Goal: Information Seeking & Learning: Learn about a topic

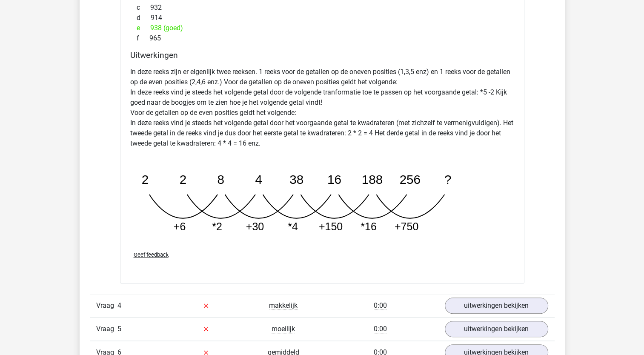
scroll to position [927, 0]
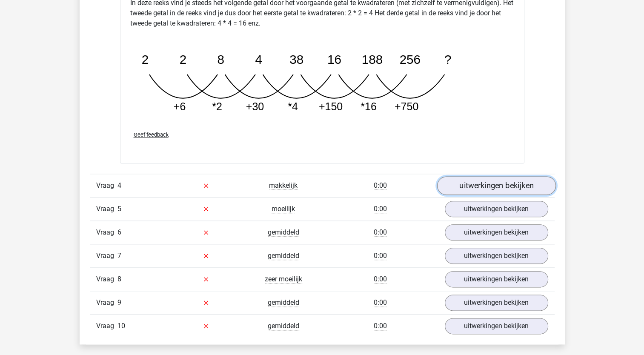
click at [524, 178] on link "uitwerkingen bekijken" at bounding box center [496, 185] width 119 height 19
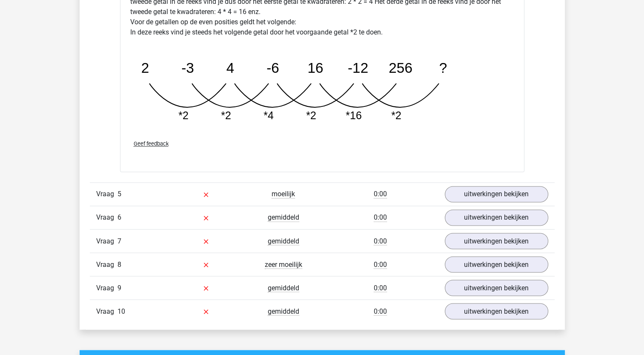
scroll to position [1370, 0]
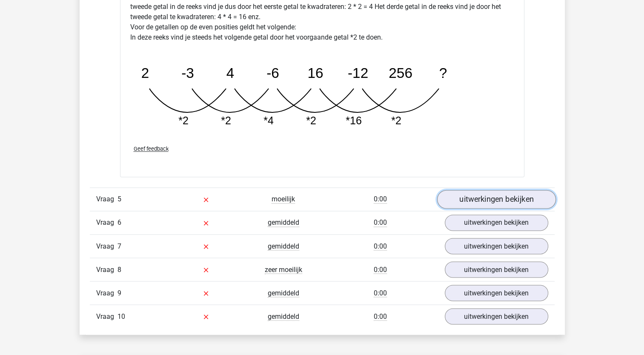
click at [530, 197] on link "uitwerkingen bekijken" at bounding box center [496, 199] width 119 height 19
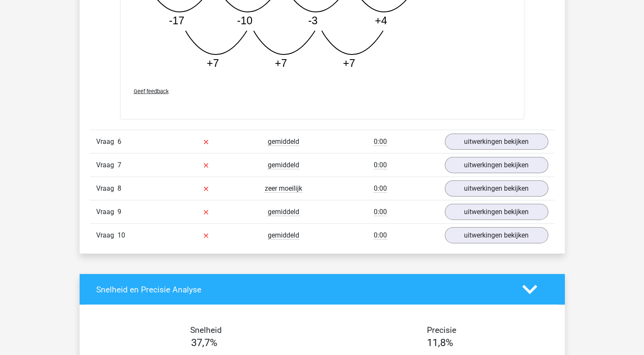
scroll to position [1892, 0]
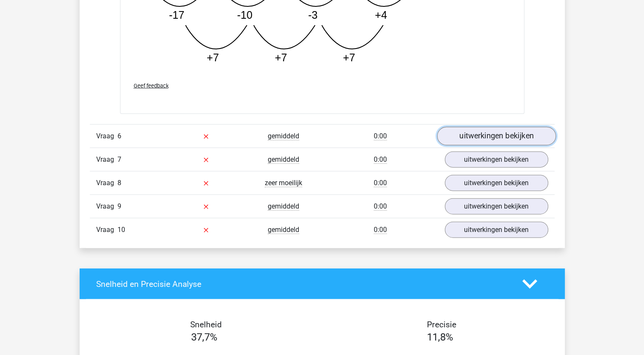
click at [452, 134] on link "uitwerkingen bekijken" at bounding box center [496, 136] width 119 height 19
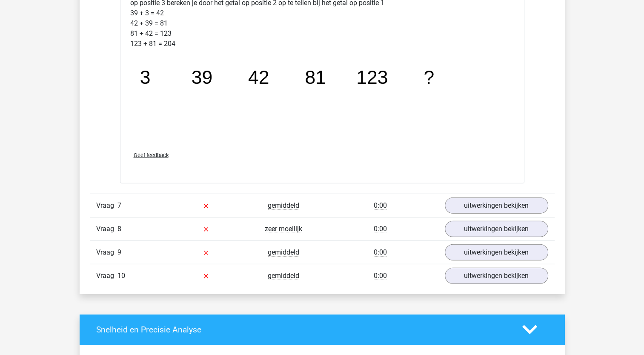
scroll to position [2286, 0]
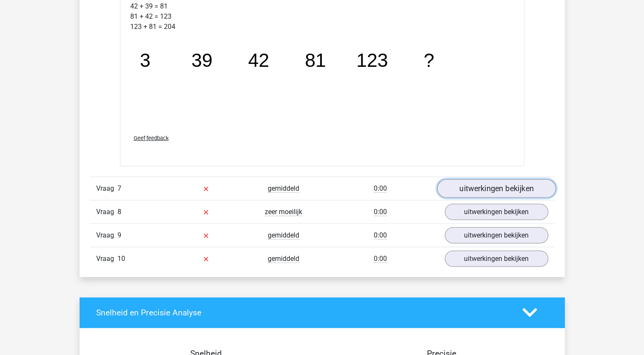
click at [503, 189] on link "uitwerkingen bekijken" at bounding box center [496, 188] width 119 height 19
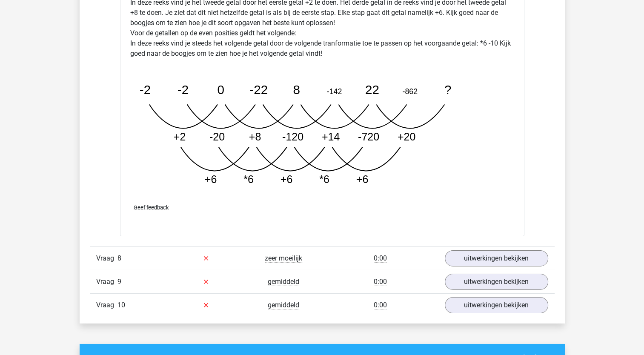
scroll to position [2733, 0]
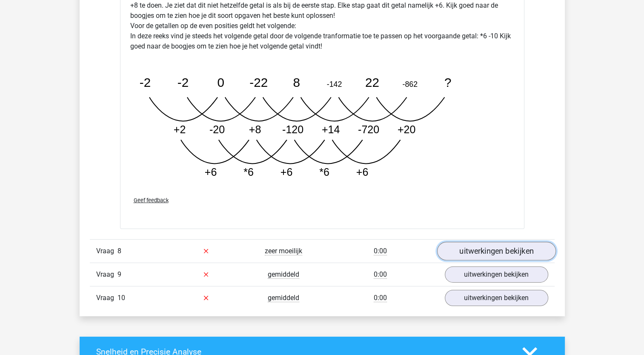
click at [464, 244] on link "uitwerkingen bekijken" at bounding box center [496, 251] width 119 height 19
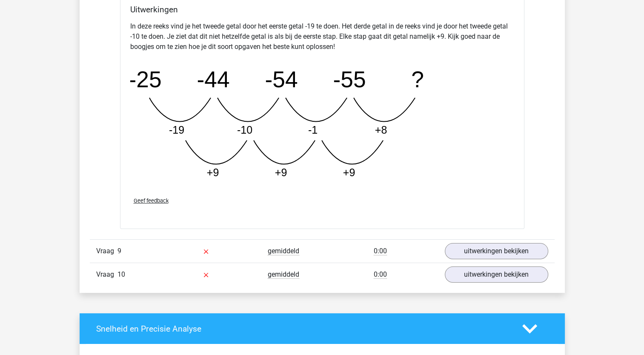
scroll to position [3205, 0]
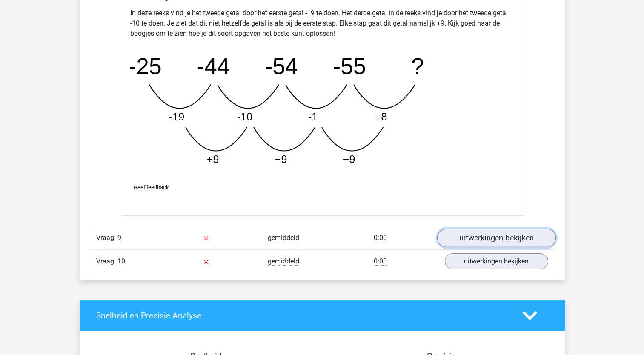
click at [471, 239] on link "uitwerkingen bekijken" at bounding box center [496, 238] width 119 height 19
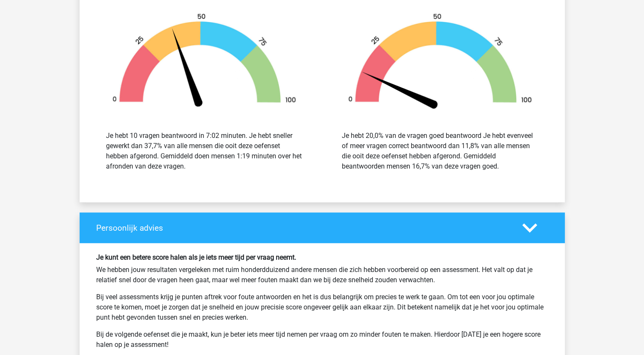
scroll to position [4110, 0]
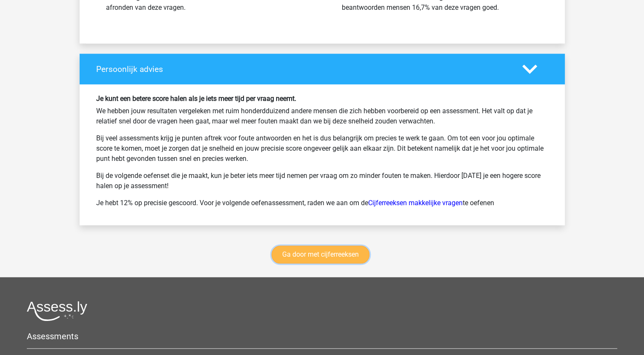
click at [345, 251] on link "Ga door met cijferreeksen" at bounding box center [321, 255] width 98 height 18
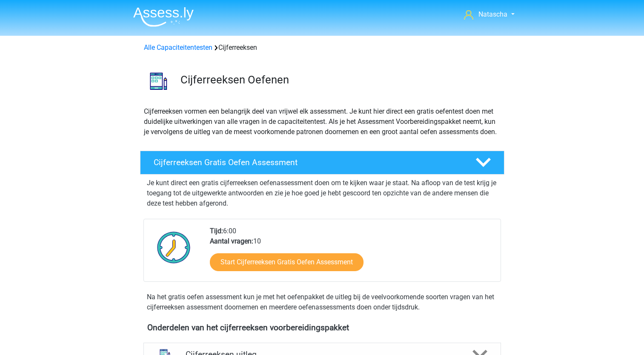
scroll to position [380, 0]
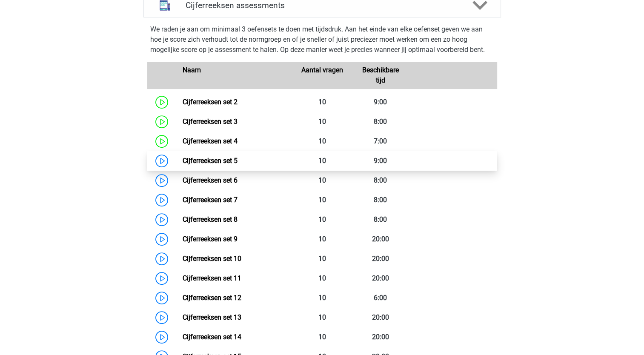
click at [196, 165] on link "Cijferreeksen set 5" at bounding box center [210, 161] width 55 height 8
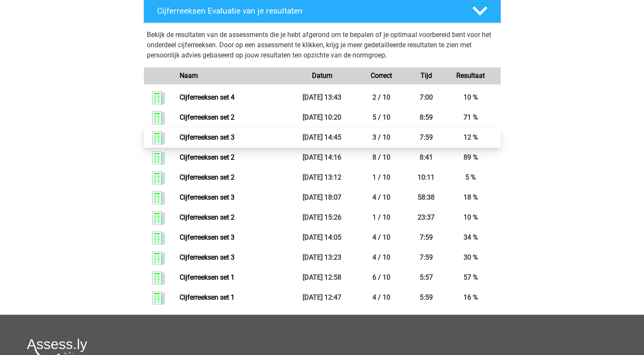
scroll to position [975, 0]
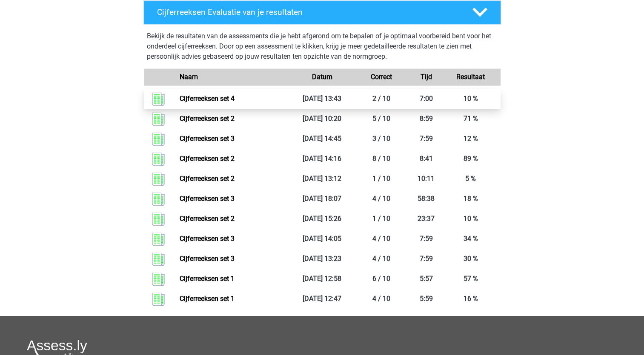
click at [195, 103] on link "Cijferreeksen set 4" at bounding box center [207, 99] width 55 height 8
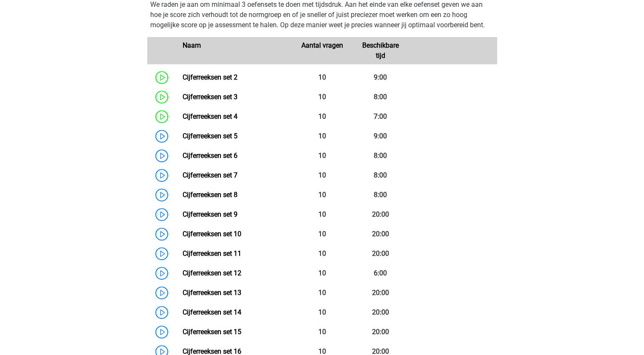
scroll to position [403, 0]
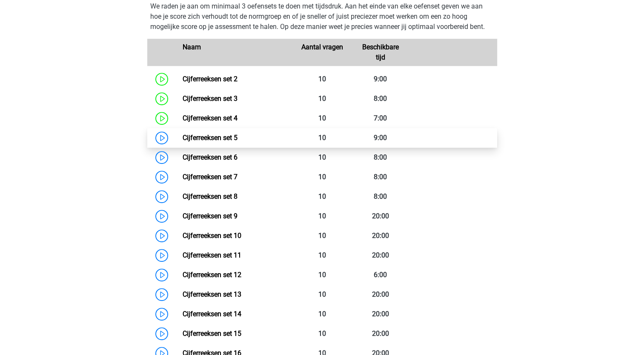
click at [225, 142] on link "Cijferreeksen set 5" at bounding box center [210, 138] width 55 height 8
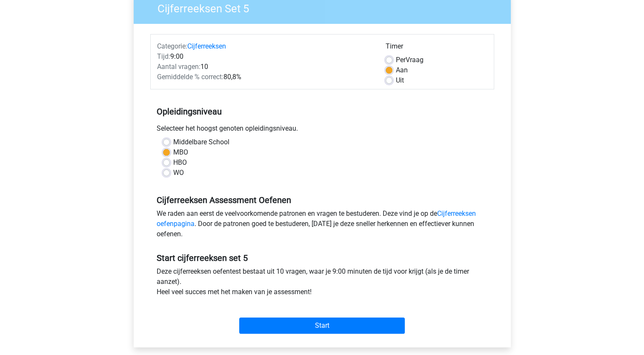
scroll to position [164, 0]
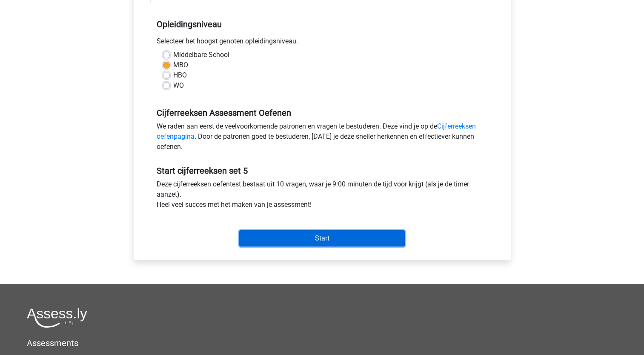
click at [309, 237] on input "Start" at bounding box center [322, 238] width 166 height 16
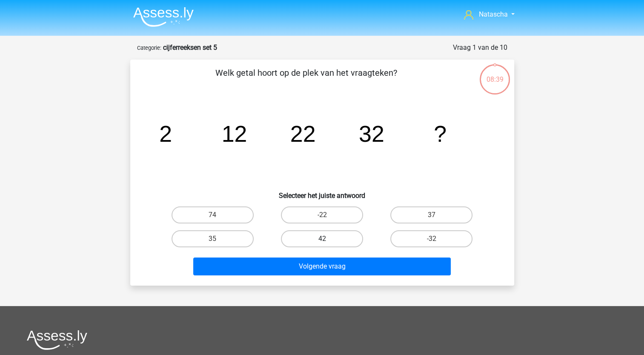
click at [330, 236] on label "42" at bounding box center [322, 238] width 82 height 17
click at [328, 239] on input "42" at bounding box center [325, 242] width 6 height 6
radio input "true"
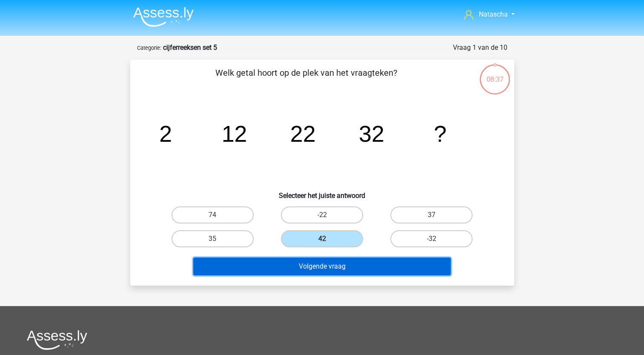
click at [267, 270] on button "Volgende vraag" at bounding box center [322, 267] width 258 height 18
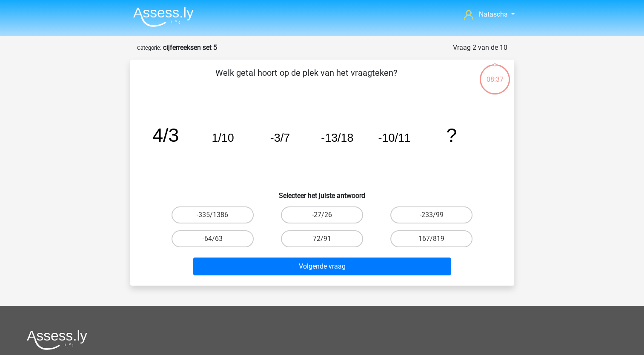
scroll to position [43, 0]
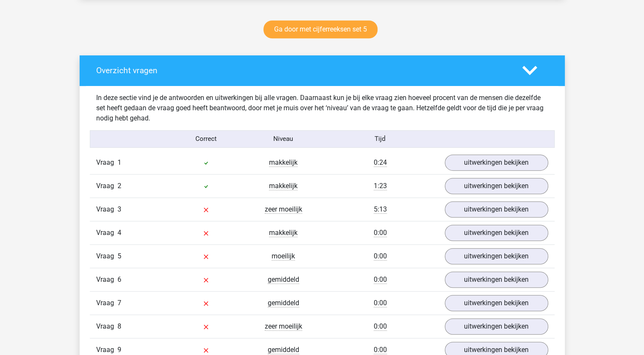
scroll to position [455, 0]
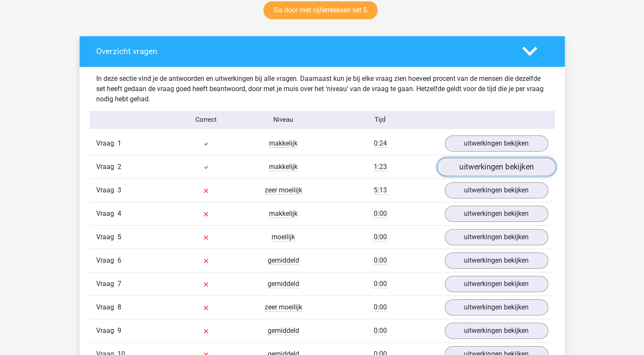
click at [485, 164] on link "uitwerkingen bekijken" at bounding box center [496, 167] width 119 height 19
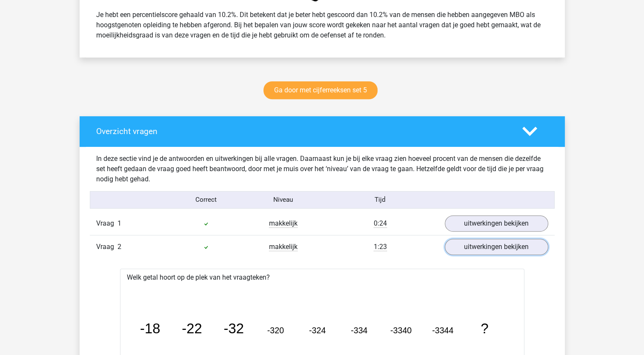
scroll to position [377, 0]
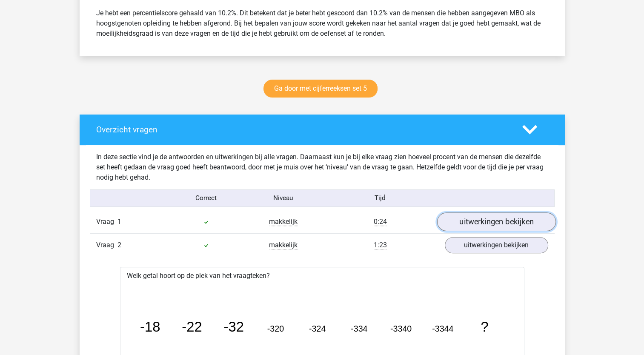
click at [467, 219] on link "uitwerkingen bekijken" at bounding box center [496, 222] width 119 height 19
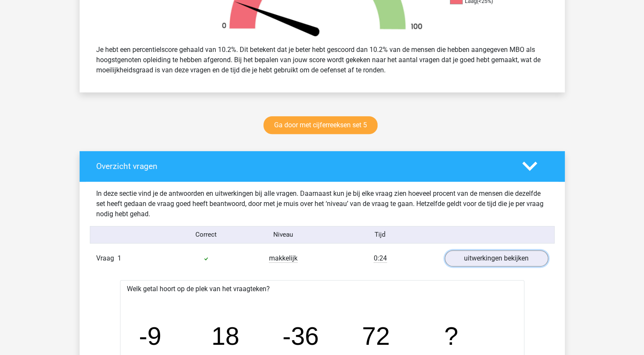
scroll to position [0, 0]
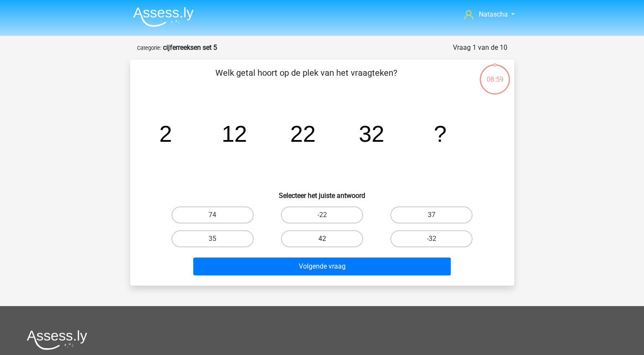
click at [317, 234] on label "42" at bounding box center [322, 238] width 82 height 17
click at [322, 239] on input "42" at bounding box center [325, 242] width 6 height 6
radio input "true"
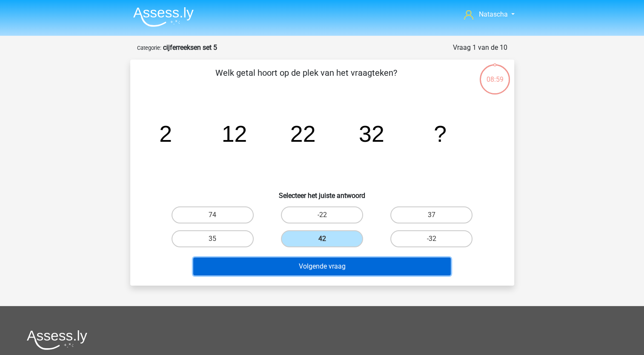
click at [287, 270] on button "Volgende vraag" at bounding box center [322, 267] width 258 height 18
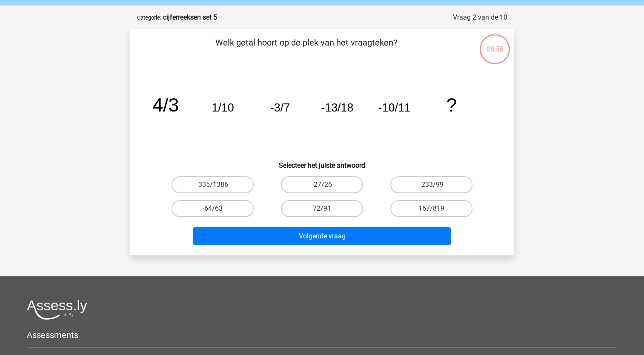
scroll to position [43, 0]
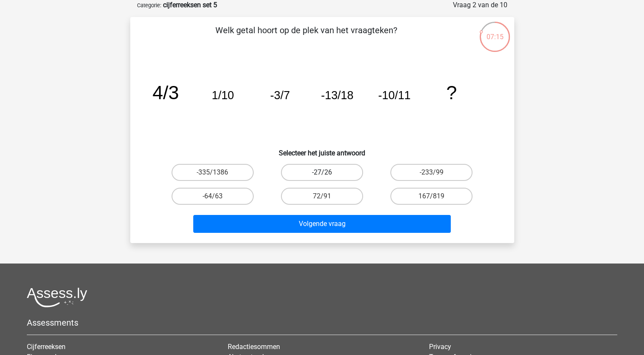
click at [342, 171] on label "-27/26" at bounding box center [322, 172] width 82 height 17
click at [328, 173] on input "-27/26" at bounding box center [325, 176] width 6 height 6
radio input "true"
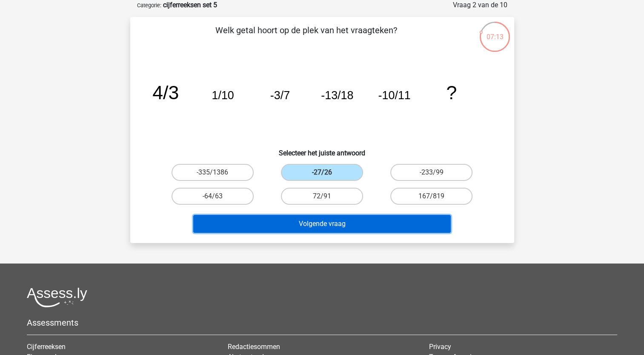
click at [319, 225] on button "Volgende vraag" at bounding box center [322, 224] width 258 height 18
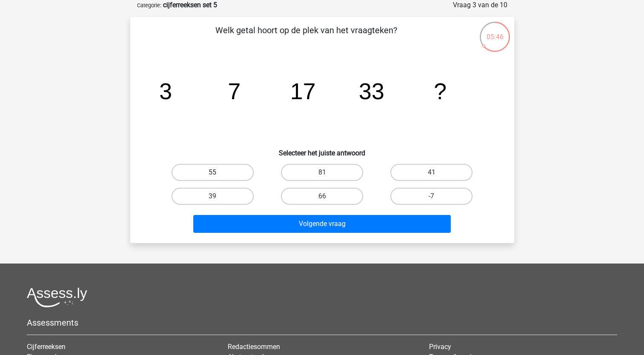
click at [227, 171] on label "55" at bounding box center [213, 172] width 82 height 17
click at [218, 173] on input "55" at bounding box center [216, 176] width 6 height 6
radio input "true"
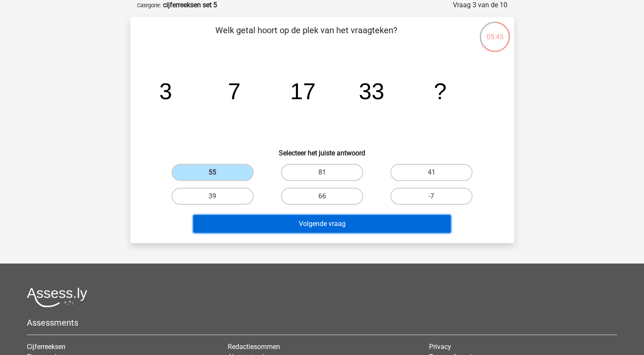
click at [233, 221] on button "Volgende vraag" at bounding box center [322, 224] width 258 height 18
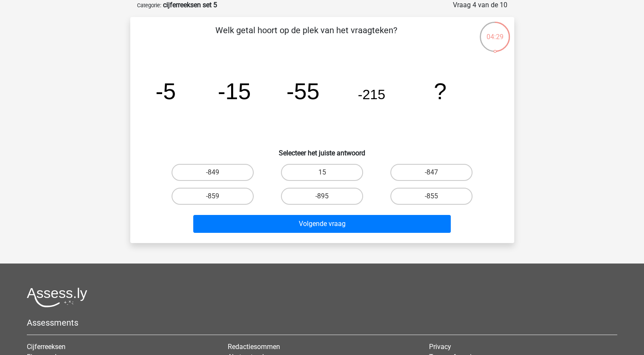
click at [177, 110] on icon "image/svg+xml -5 -15 -55 -215 ?" at bounding box center [322, 99] width 343 height 86
click at [418, 190] on label "-855" at bounding box center [432, 196] width 82 height 17
click at [432, 196] on input "-855" at bounding box center [435, 199] width 6 height 6
radio input "true"
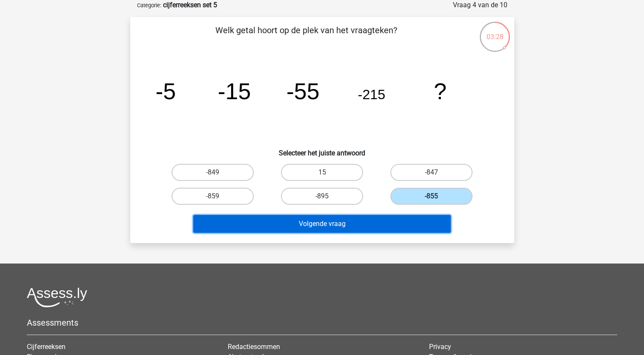
click at [375, 222] on button "Volgende vraag" at bounding box center [322, 224] width 258 height 18
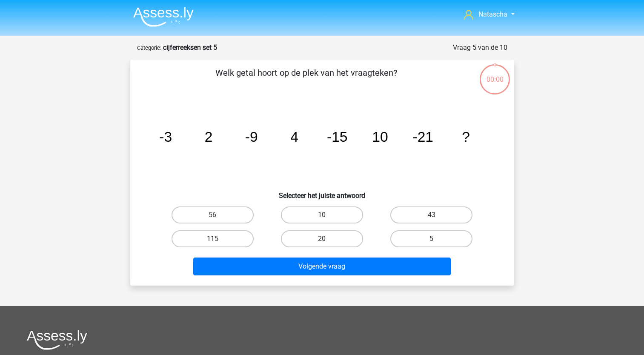
scroll to position [43, 0]
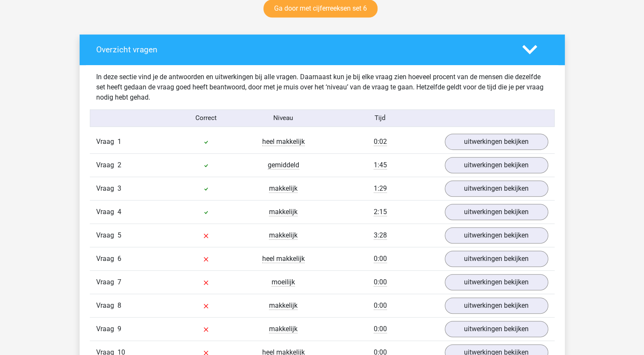
scroll to position [460, 0]
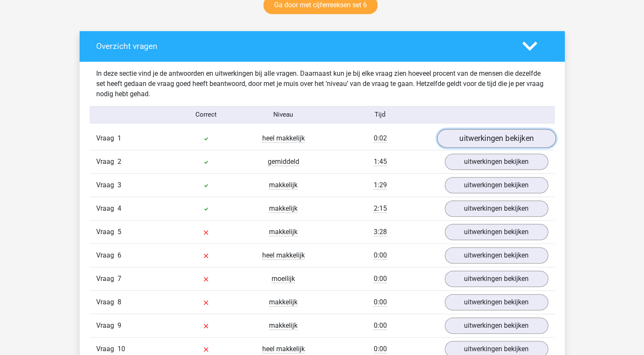
click at [453, 139] on link "uitwerkingen bekijken" at bounding box center [496, 138] width 119 height 19
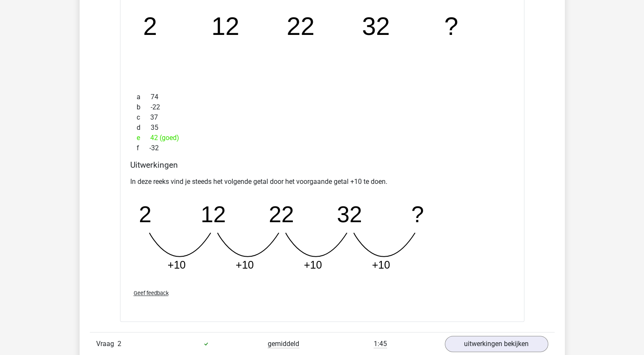
scroll to position [735, 0]
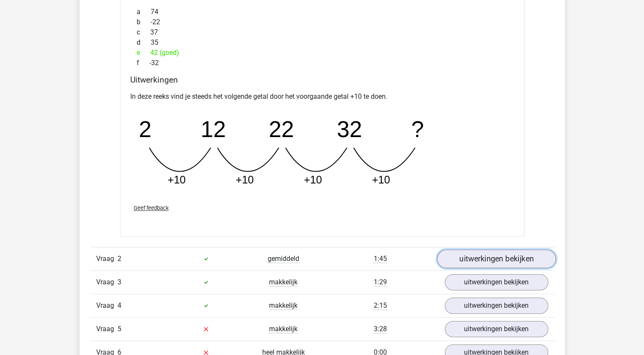
click at [498, 261] on link "uitwerkingen bekijken" at bounding box center [496, 259] width 119 height 19
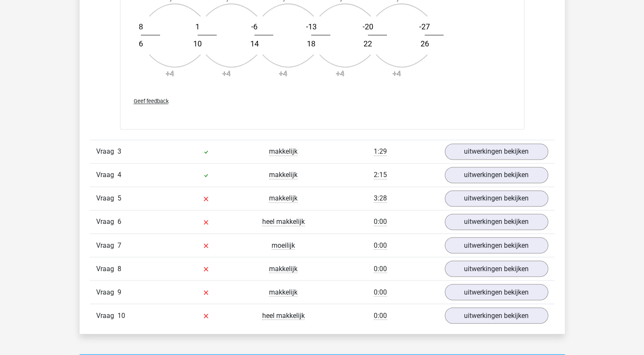
scroll to position [1401, 0]
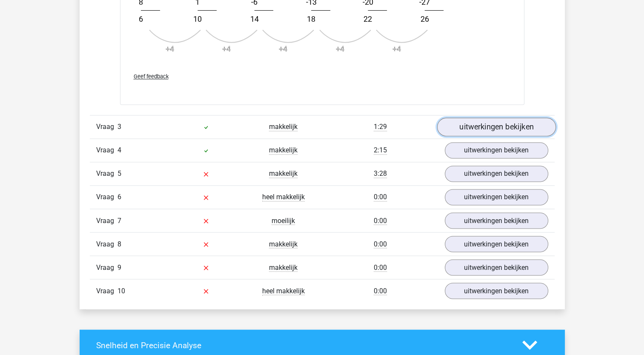
click at [473, 120] on link "uitwerkingen bekijken" at bounding box center [496, 127] width 119 height 19
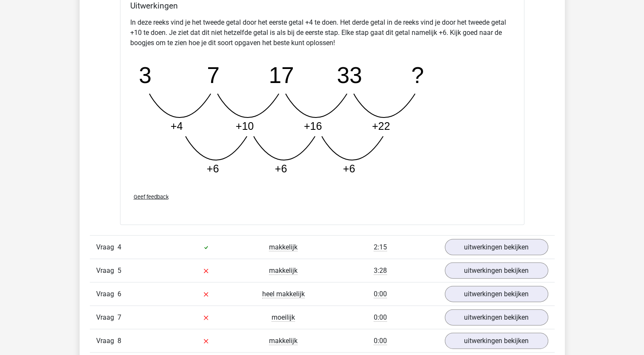
scroll to position [1737, 0]
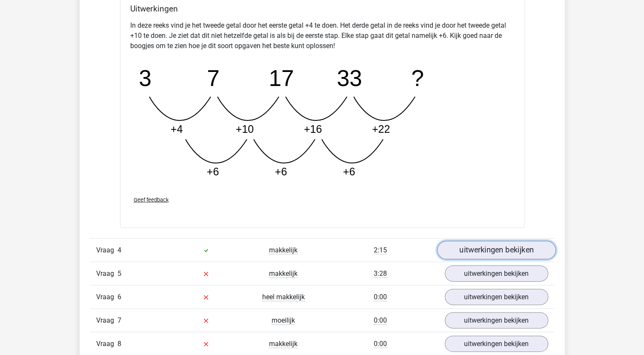
click at [503, 247] on link "uitwerkingen bekijken" at bounding box center [496, 250] width 119 height 19
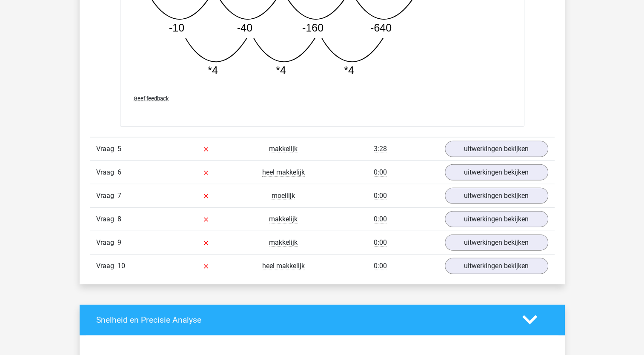
scroll to position [2297, 0]
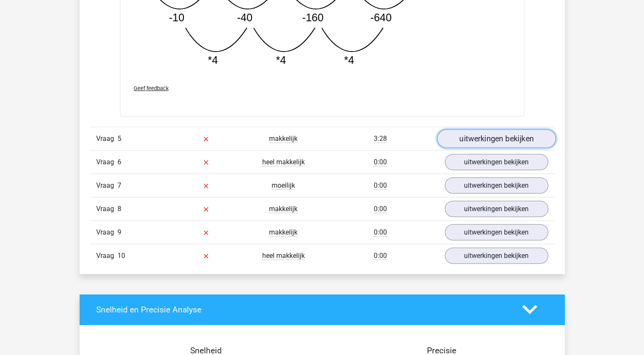
click at [501, 133] on link "uitwerkingen bekijken" at bounding box center [496, 138] width 119 height 19
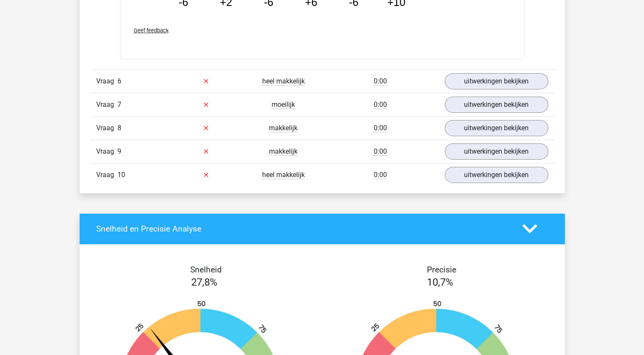
scroll to position [2785, 0]
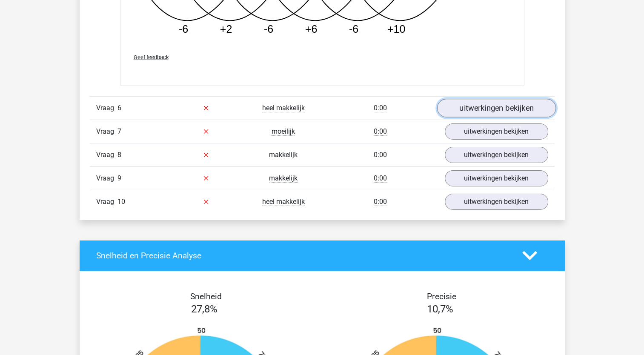
click at [493, 105] on link "uitwerkingen bekijken" at bounding box center [496, 108] width 119 height 19
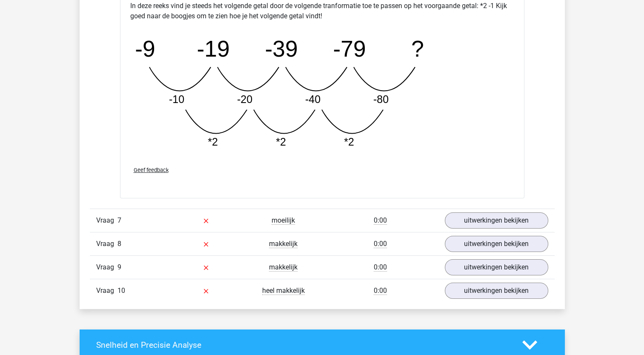
scroll to position [3124, 0]
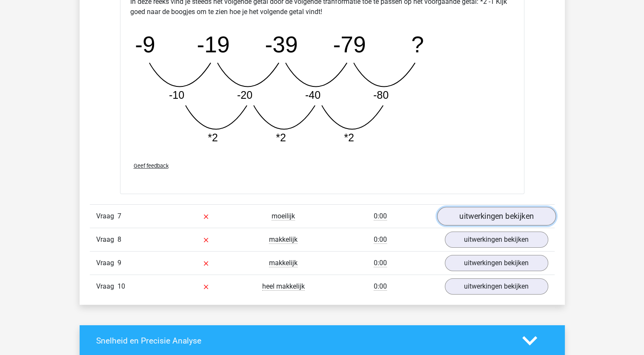
click at [512, 210] on link "uitwerkingen bekijken" at bounding box center [496, 216] width 119 height 19
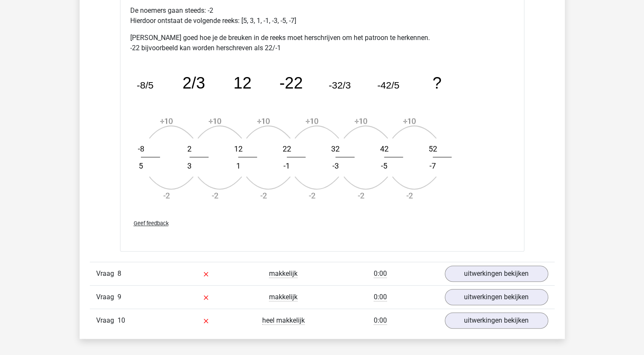
scroll to position [3636, 0]
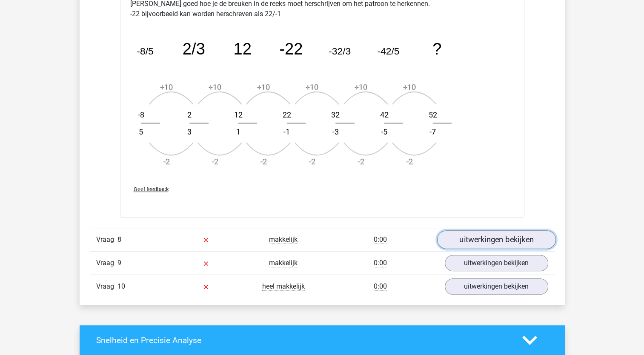
click at [489, 235] on link "uitwerkingen bekijken" at bounding box center [496, 239] width 119 height 19
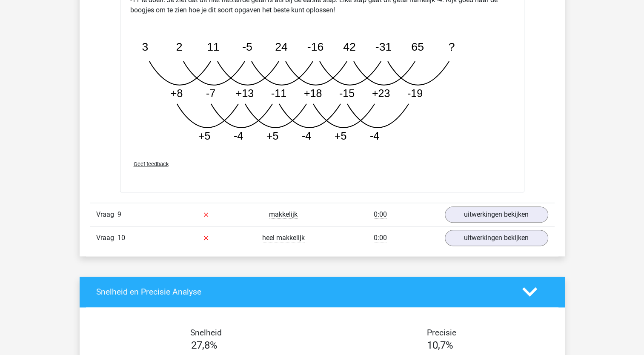
scroll to position [4186, 0]
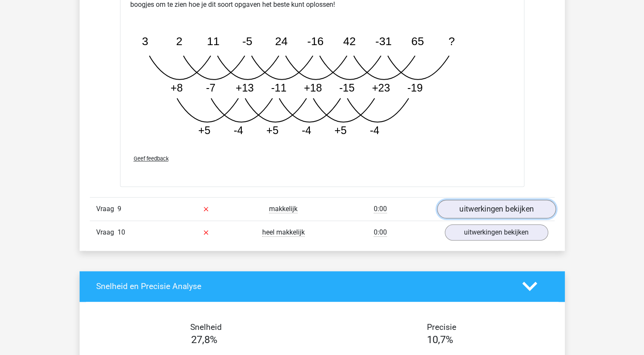
click at [489, 211] on link "uitwerkingen bekijken" at bounding box center [496, 209] width 119 height 19
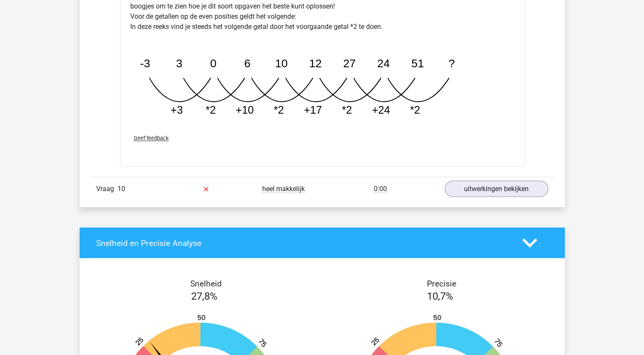
scroll to position [4675, 0]
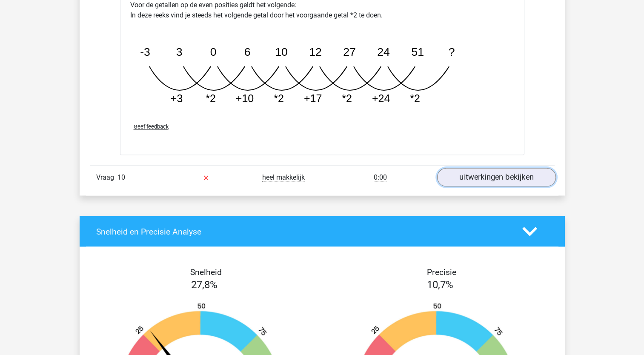
click at [477, 175] on link "uitwerkingen bekijken" at bounding box center [496, 177] width 119 height 19
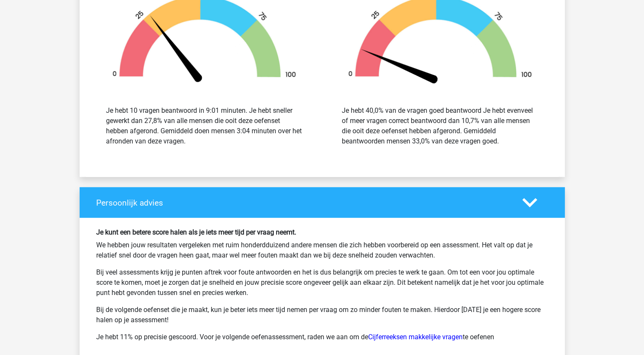
scroll to position [5379, 0]
